Goal: Find specific page/section: Find specific page/section

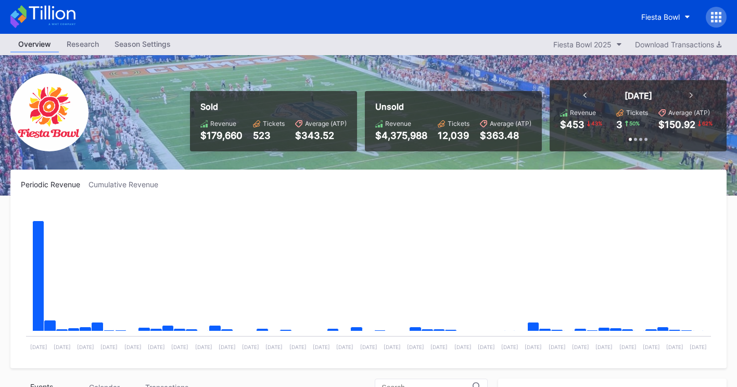
scroll to position [312, 0]
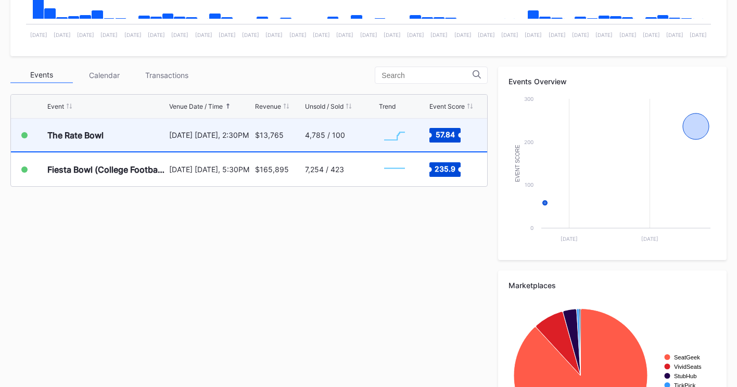
click at [259, 143] on div "$13,765" at bounding box center [278, 135] width 47 height 33
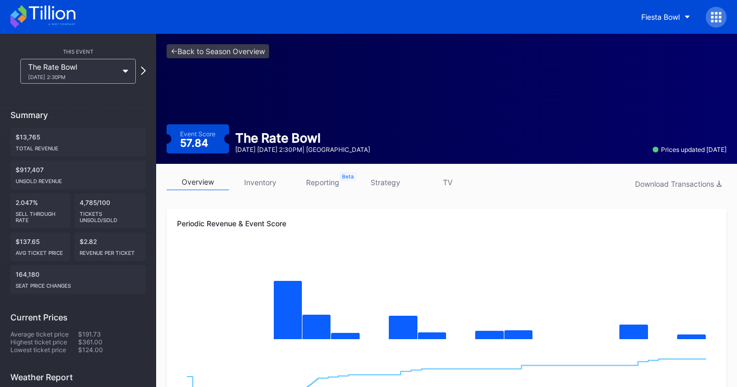
click at [39, 17] on icon at bounding box center [42, 16] width 65 height 23
